Goal: Find specific page/section: Find specific page/section

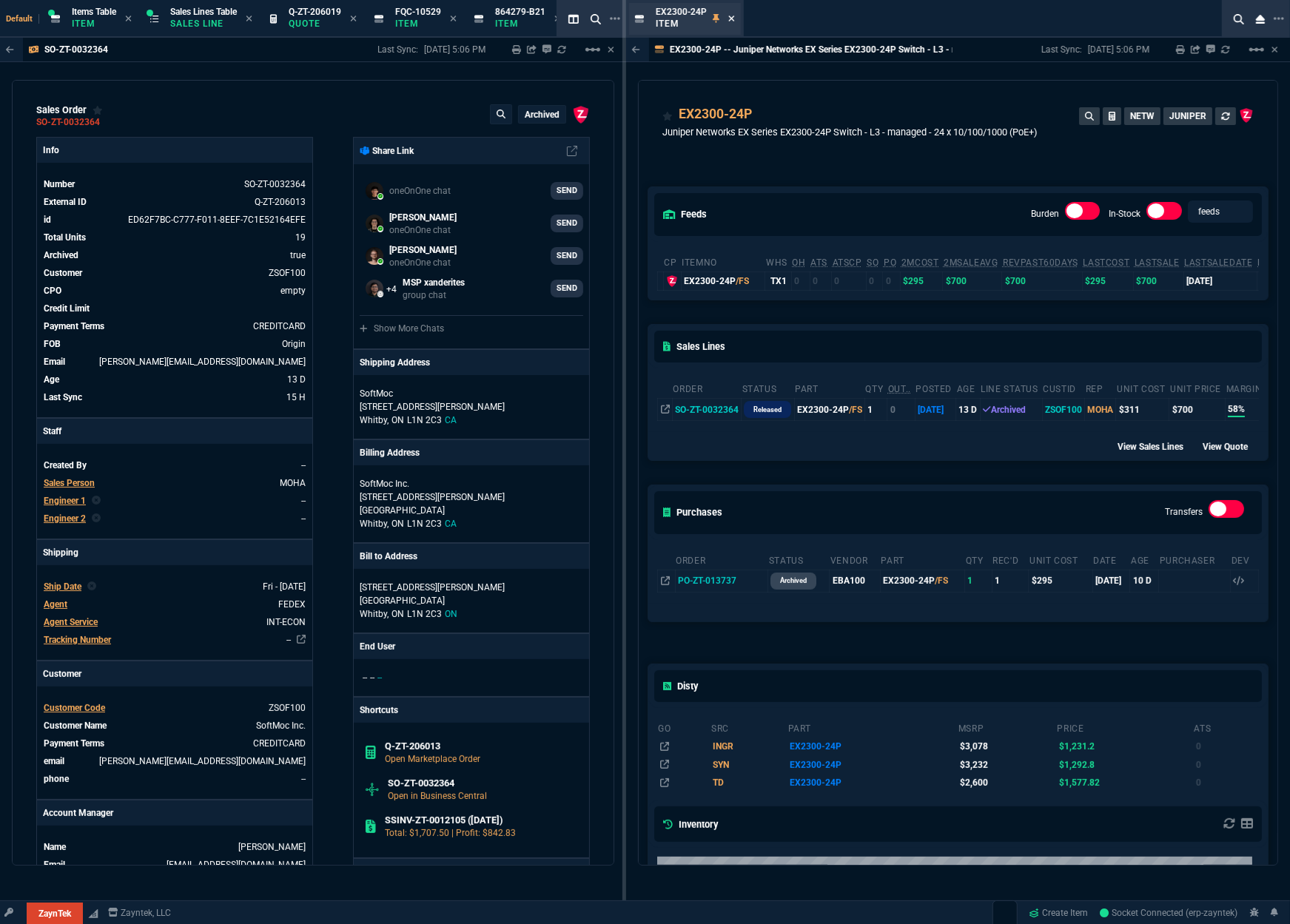
click at [732, 22] on icon at bounding box center [731, 18] width 7 height 9
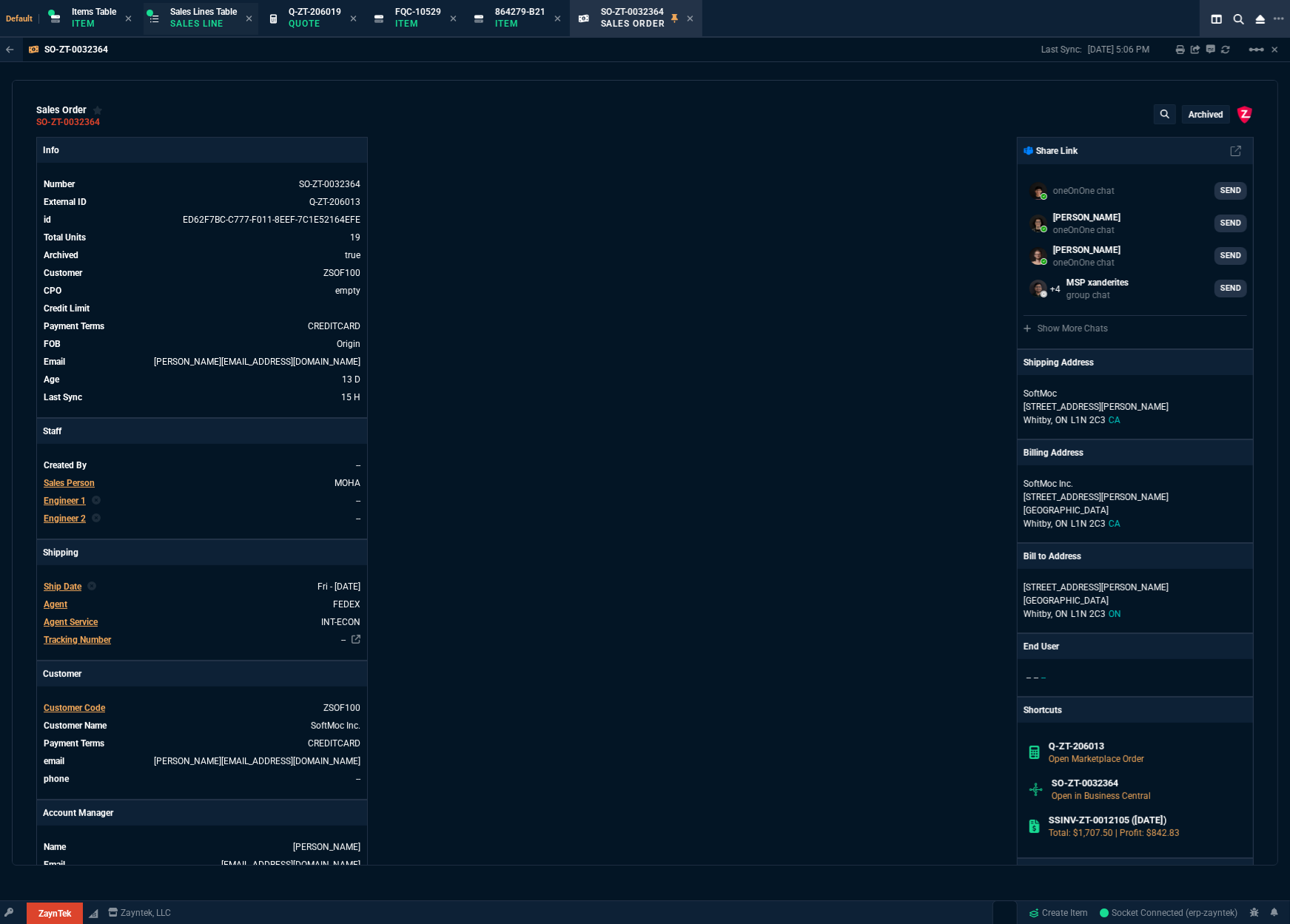
click at [189, 20] on p "Sales Line" at bounding box center [203, 23] width 67 height 12
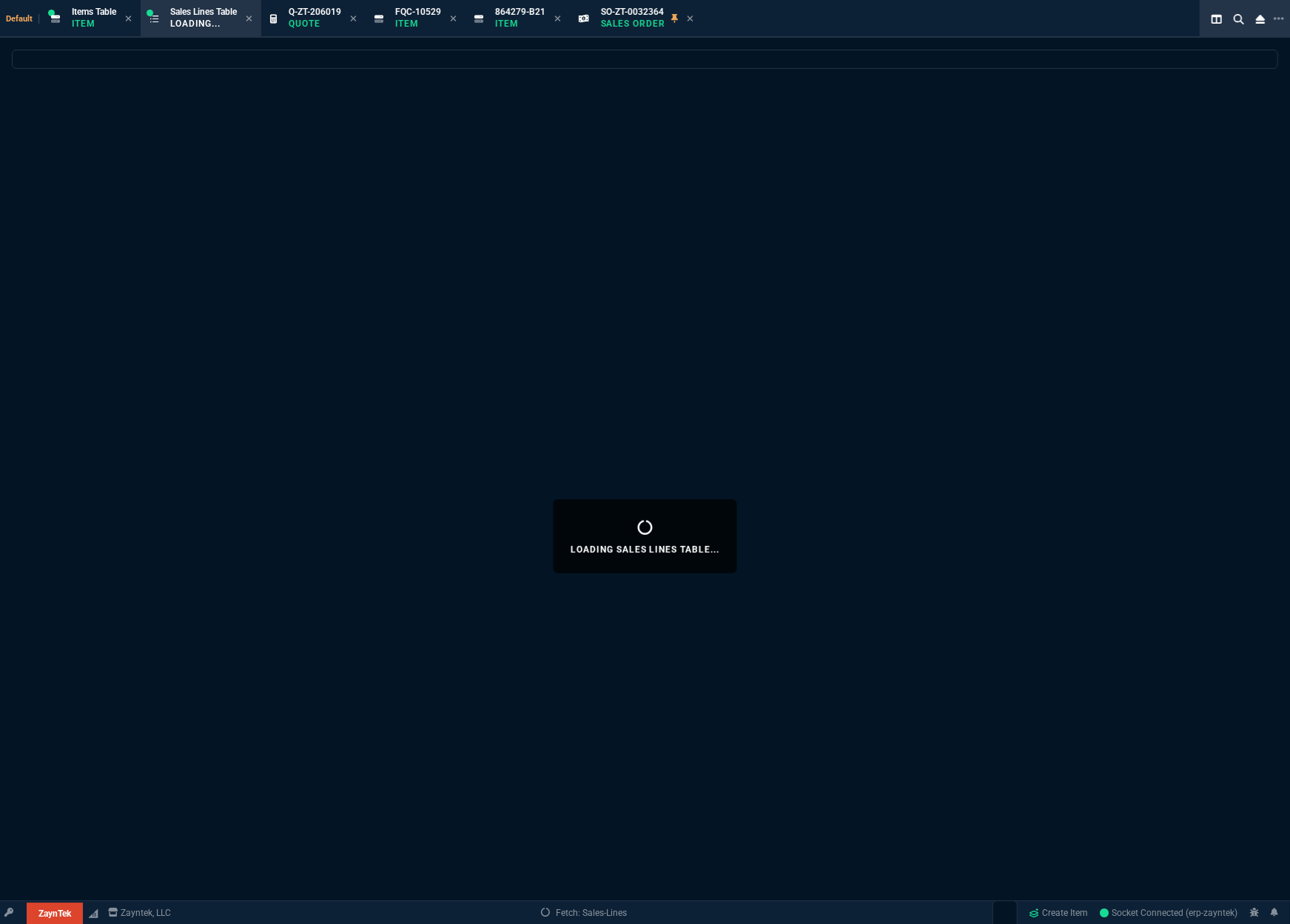
select select
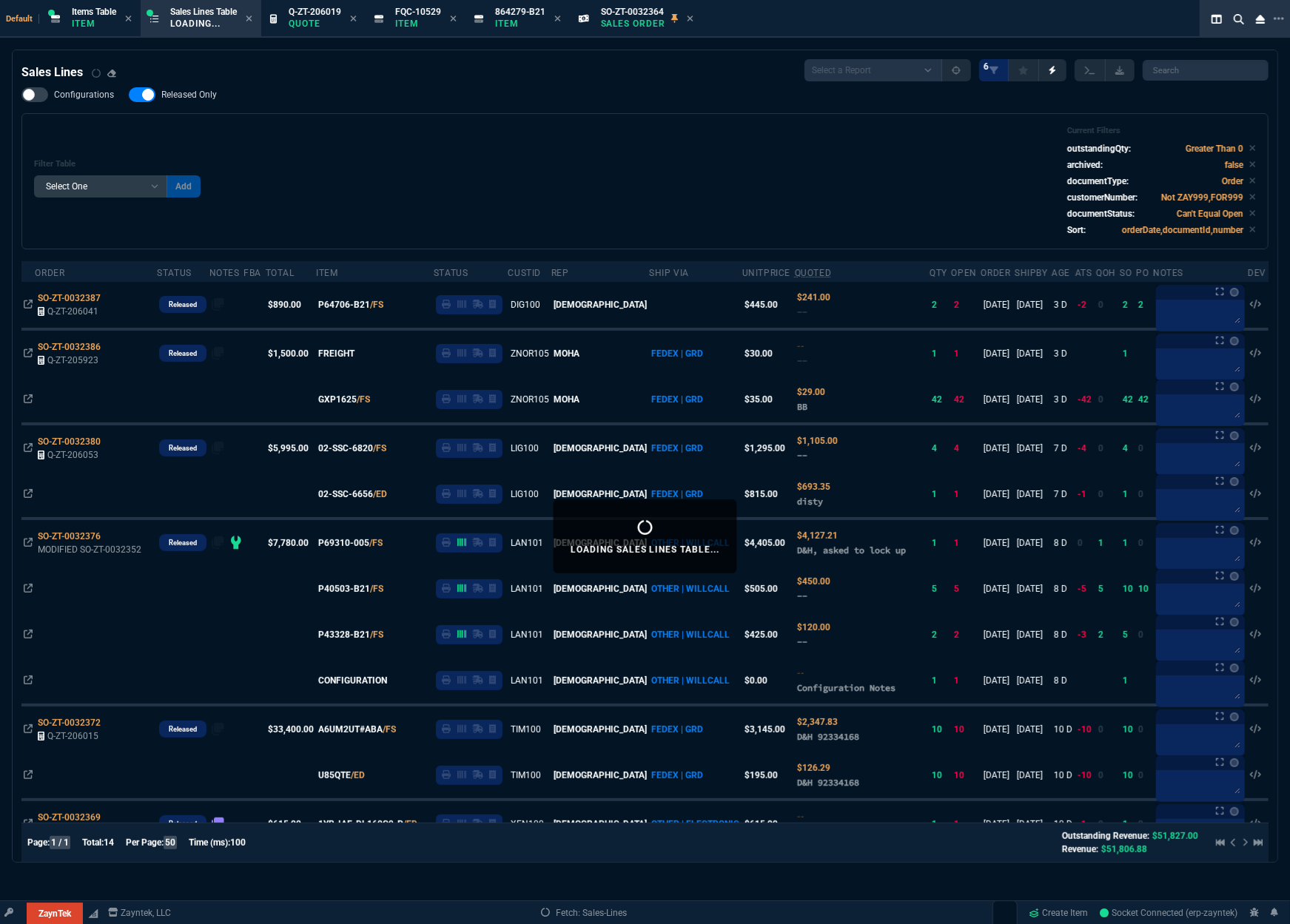
click at [420, 189] on div "Filter Table Select One Add Filter () Age () ATS () Cond (itemVariantCode) Cust…" at bounding box center [645, 181] width 1222 height 110
select select
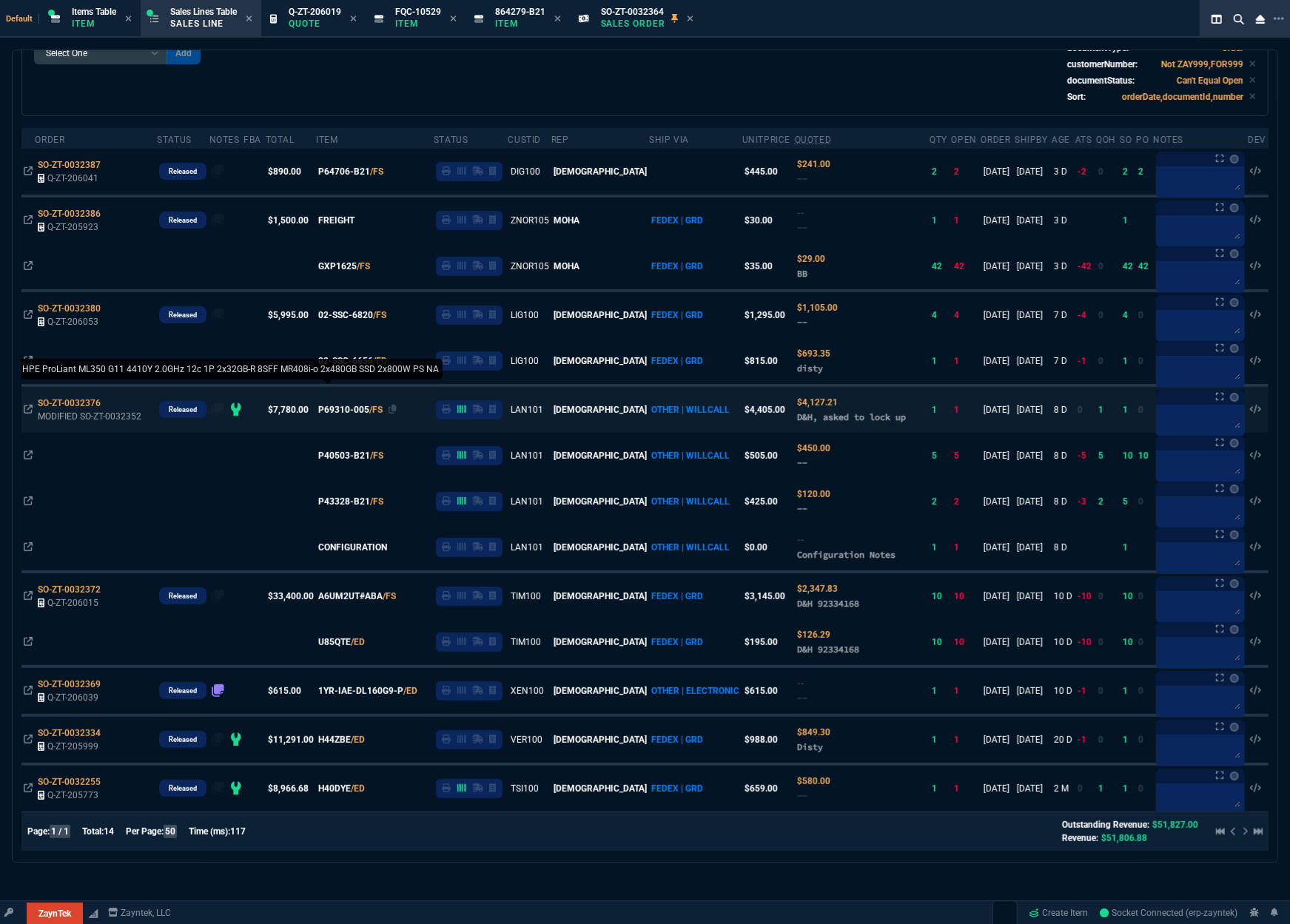
scroll to position [138, 0]
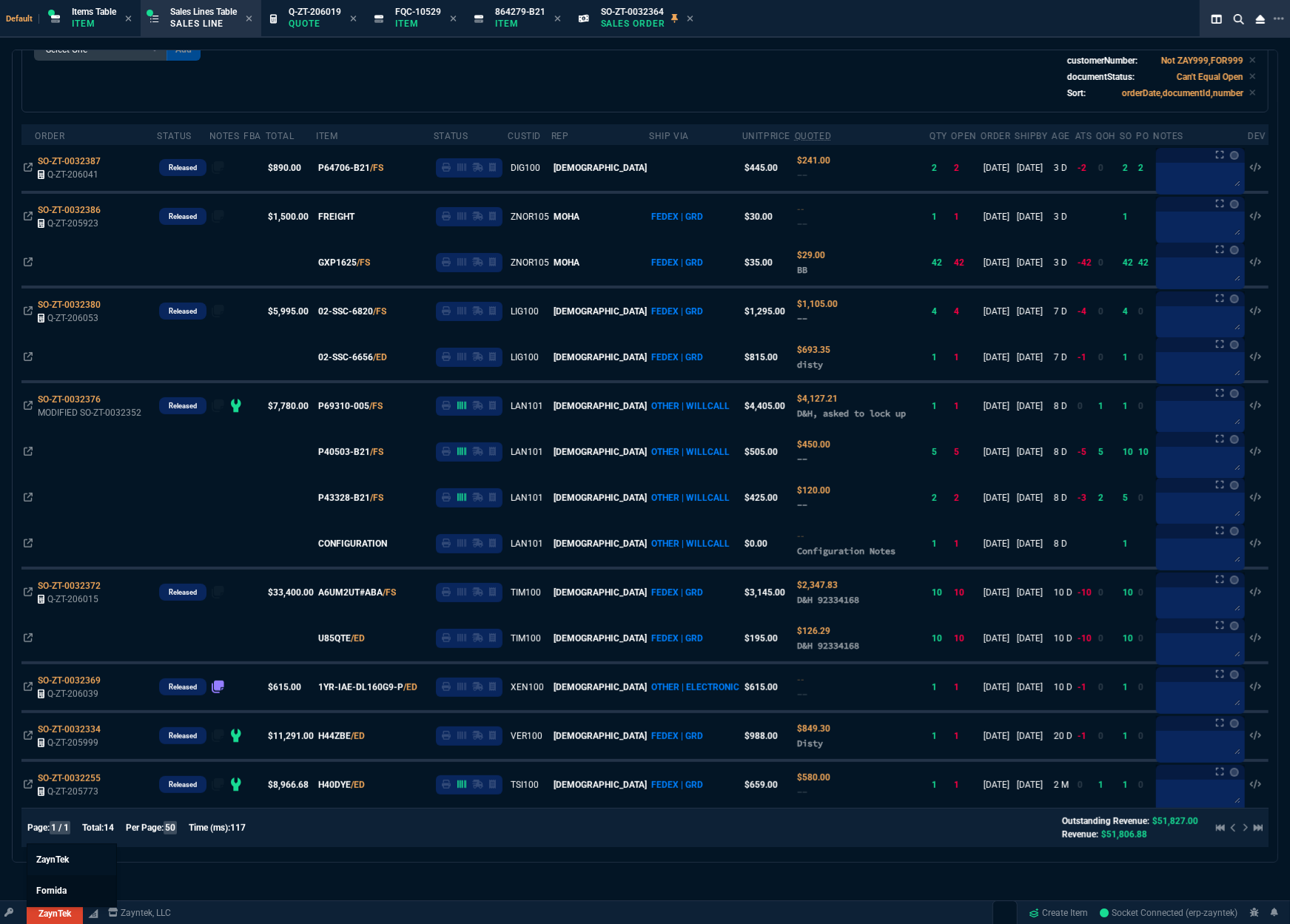
click at [68, 887] on link "Fornida" at bounding box center [71, 891] width 89 height 31
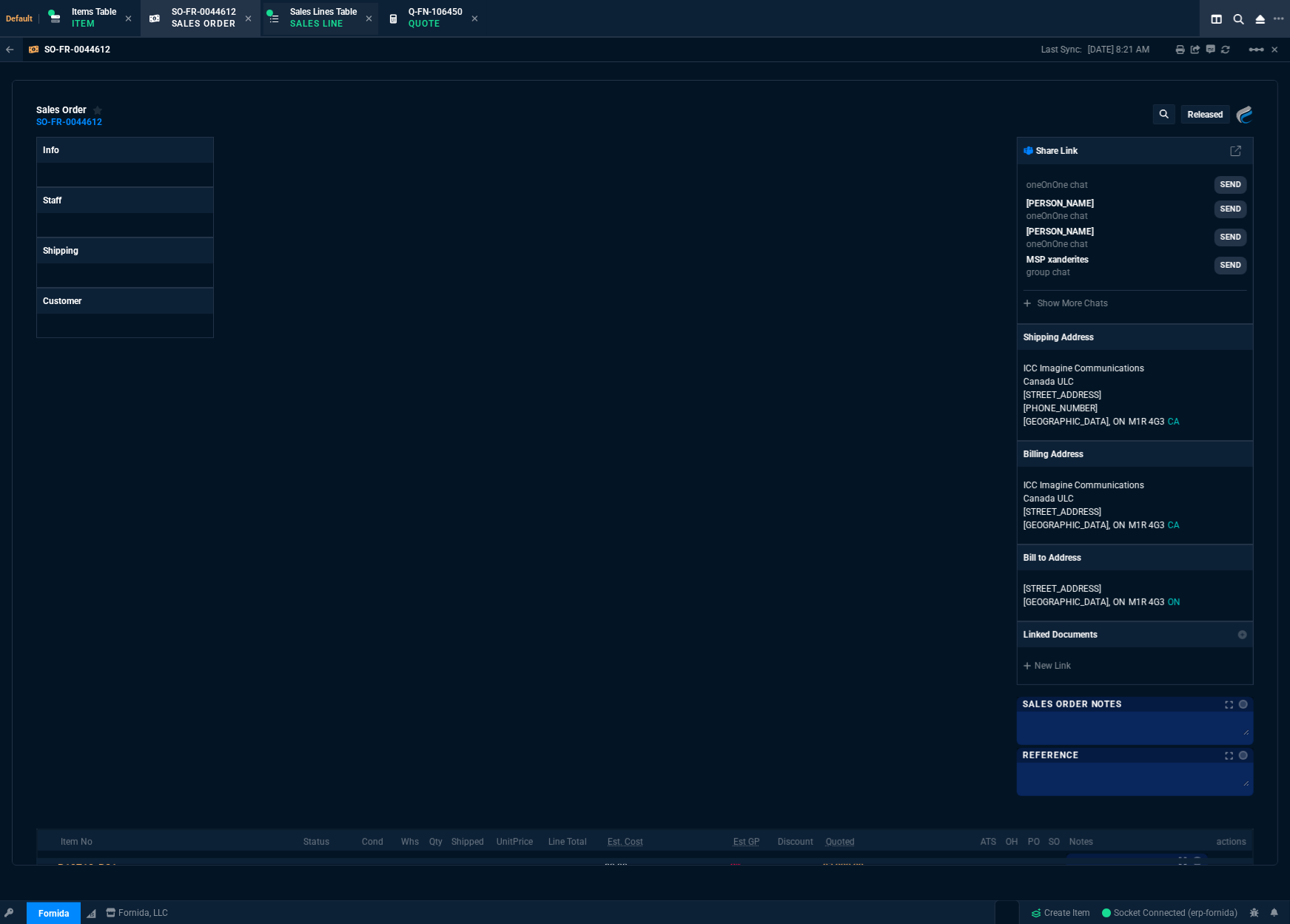
click at [327, 12] on span "Sales Lines Table" at bounding box center [324, 12] width 67 height 11
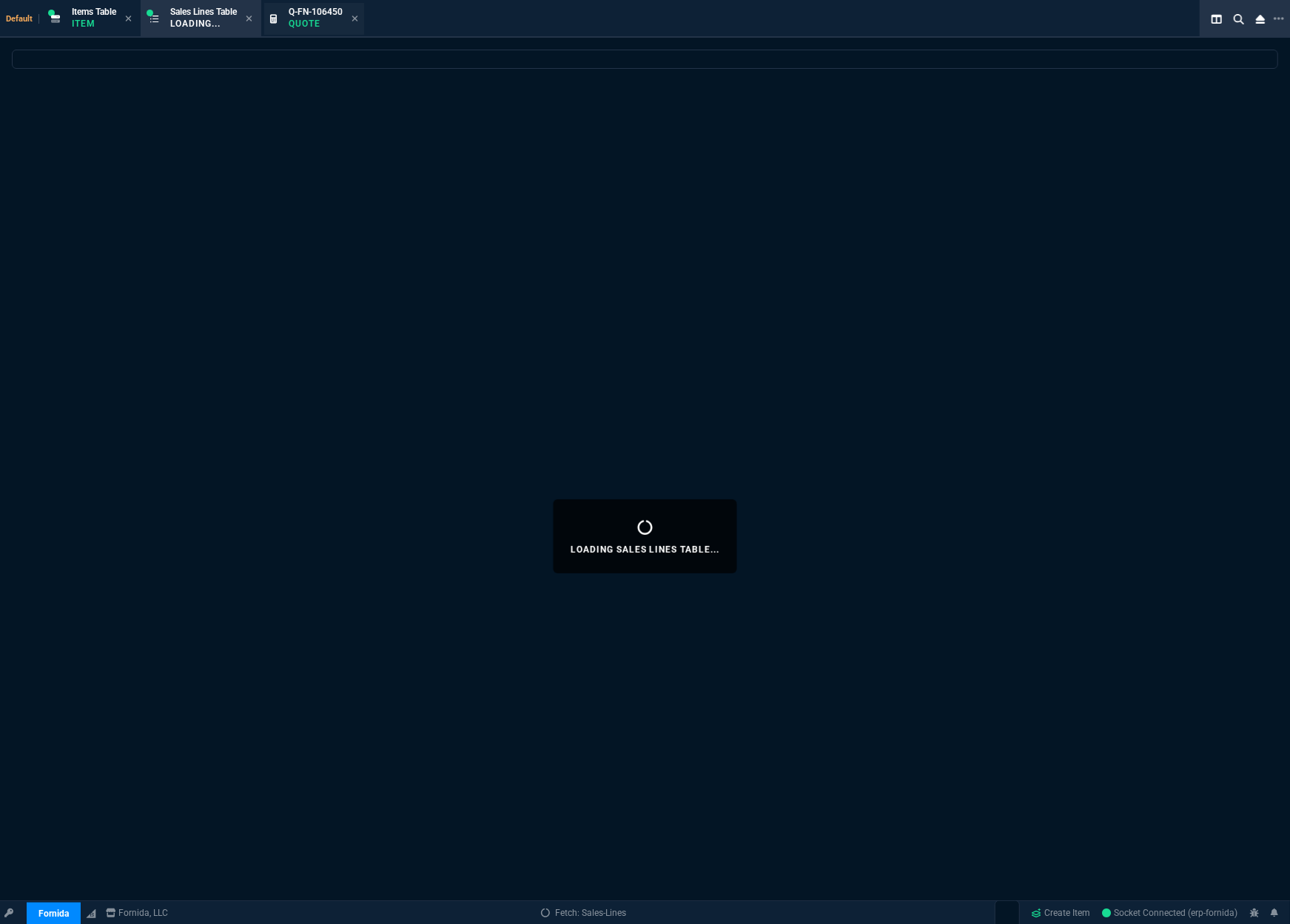
select select
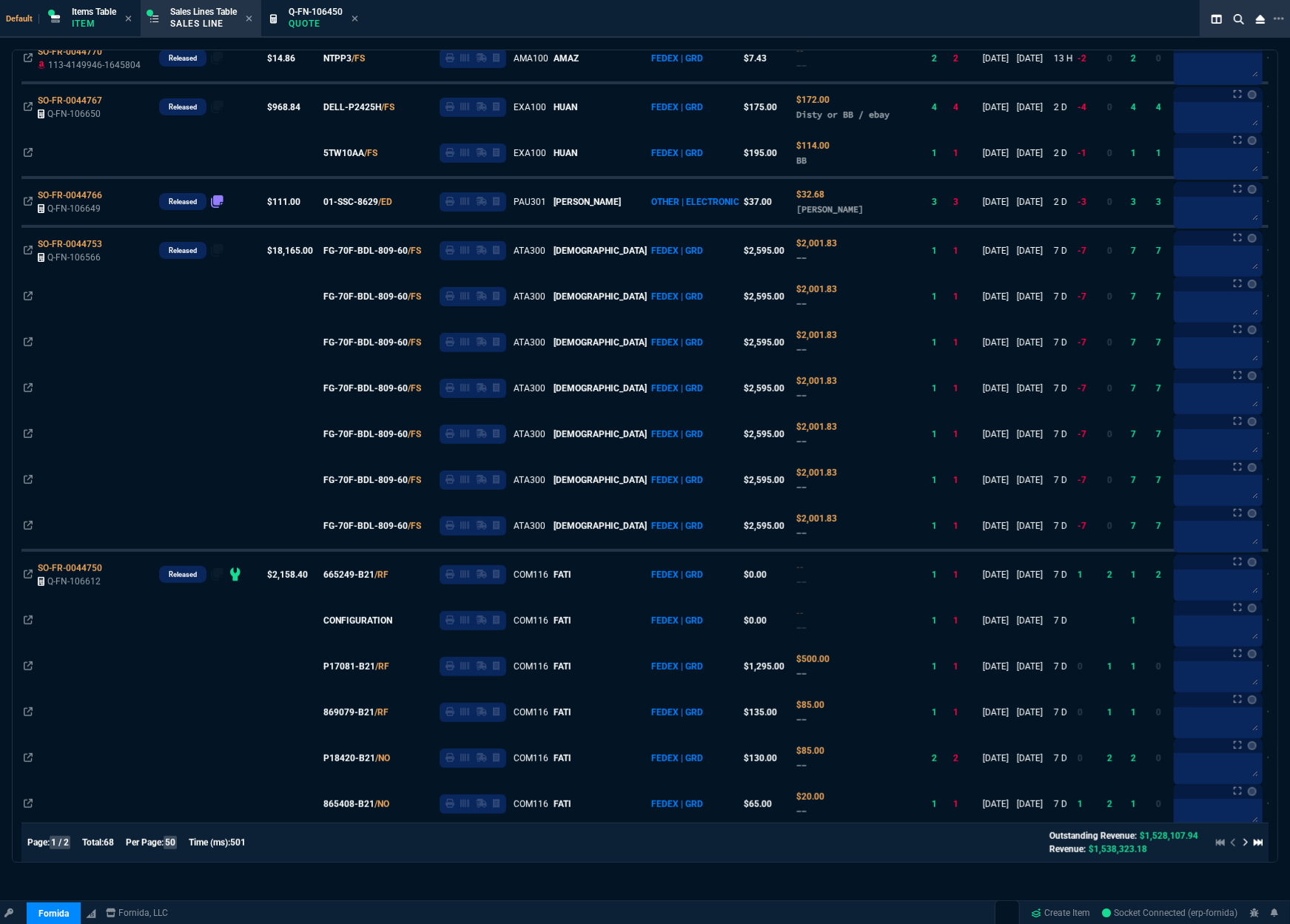
scroll to position [616, 0]
